Goal: Navigation & Orientation: Find specific page/section

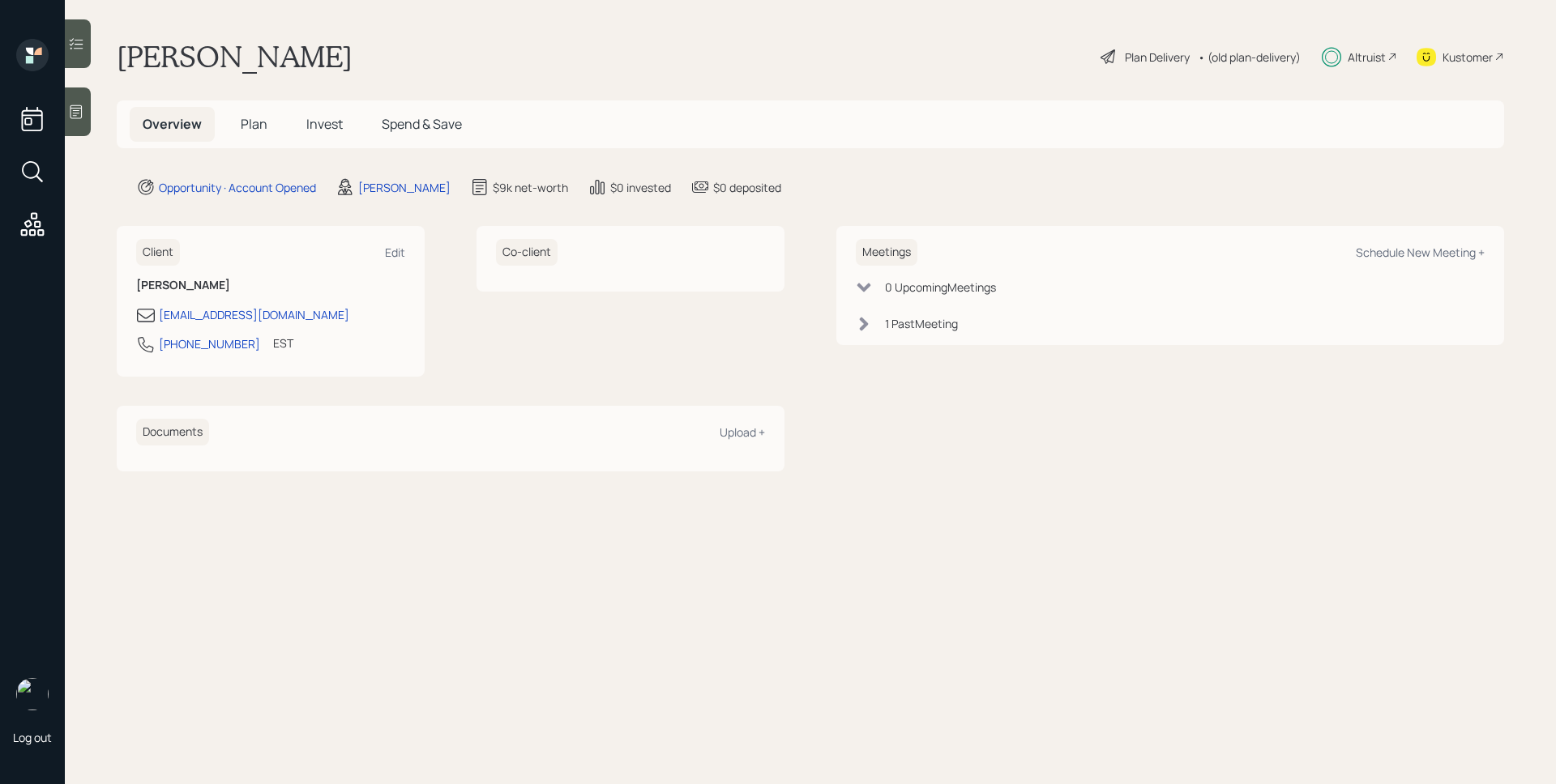
click at [1339, 50] on icon at bounding box center [1331, 57] width 20 height 21
